Goal: Find specific page/section

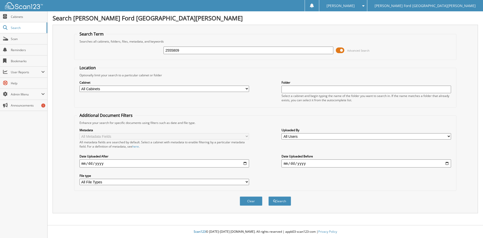
type input "2555809"
click at [269, 196] on button "Search" at bounding box center [280, 200] width 23 height 9
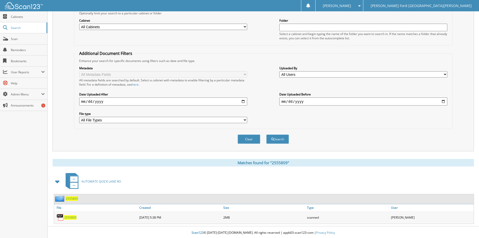
scroll to position [63, 0]
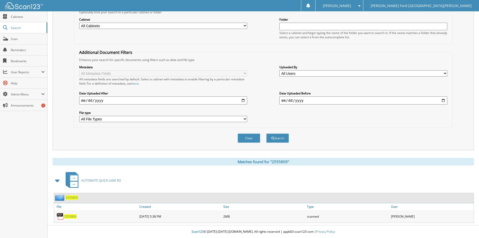
click at [68, 217] on span "2555809" at bounding box center [70, 216] width 12 height 4
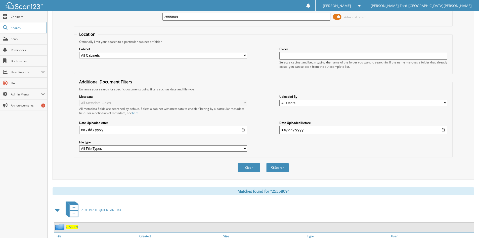
scroll to position [0, 0]
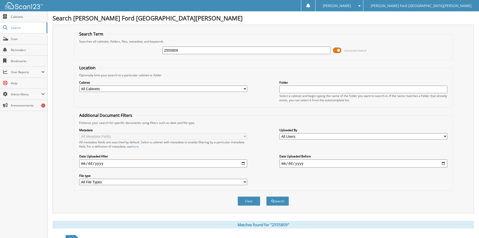
click at [200, 48] on input "2555809" at bounding box center [247, 51] width 168 height 8
type input "2594819"
click at [267, 196] on button "Search" at bounding box center [278, 200] width 23 height 9
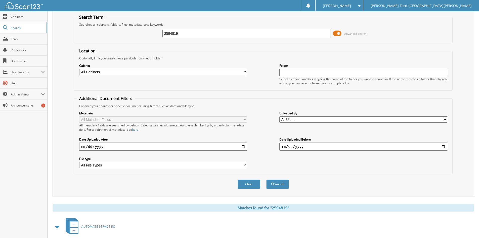
scroll to position [63, 0]
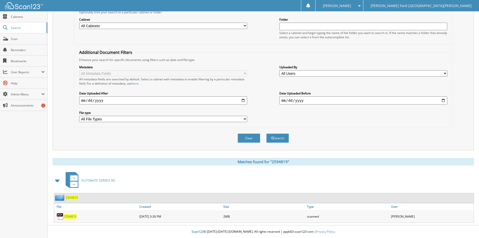
click at [68, 218] on span "2594819" at bounding box center [70, 216] width 12 height 4
